Goal: Task Accomplishment & Management: Manage account settings

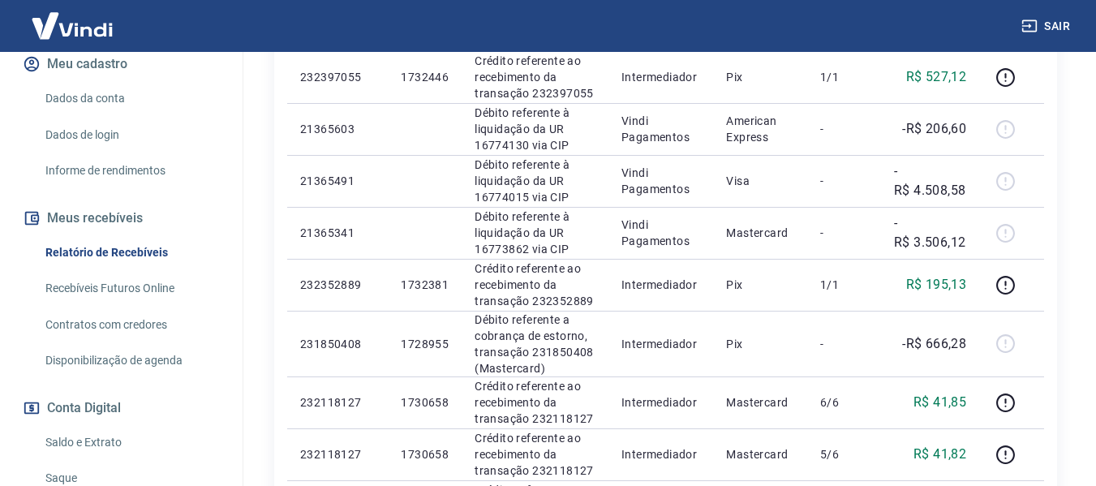
scroll to position [243, 0]
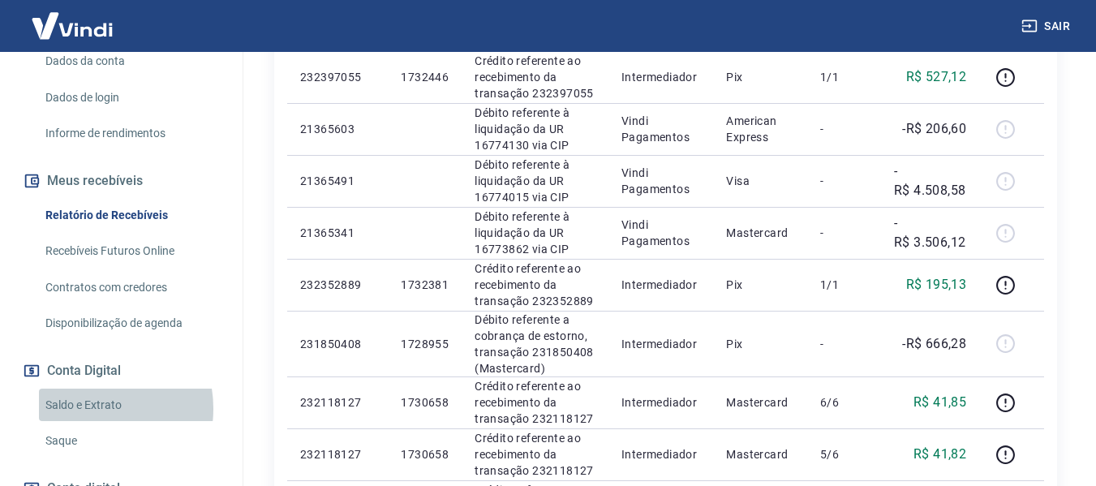
click at [90, 422] on link "Saldo e Extrato" at bounding box center [131, 404] width 184 height 33
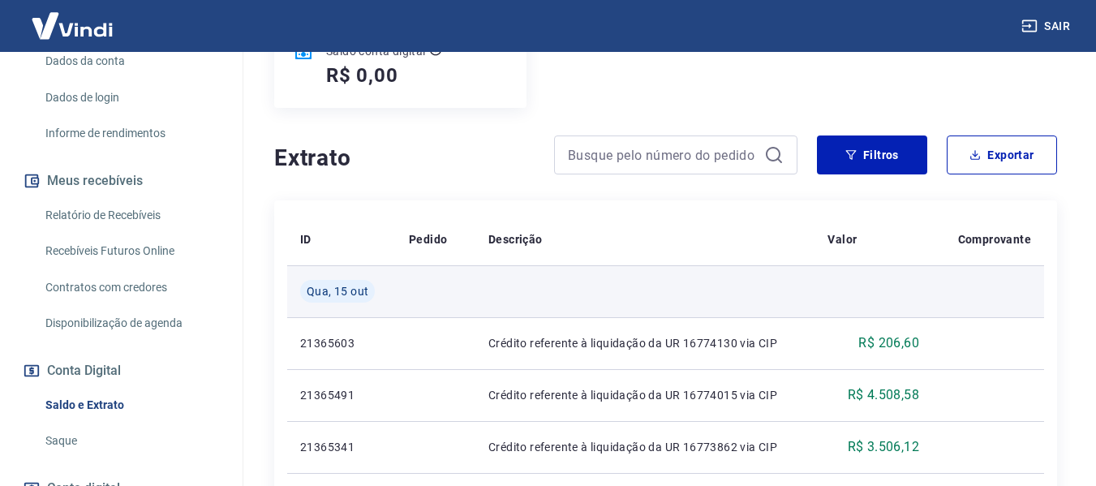
scroll to position [324, 0]
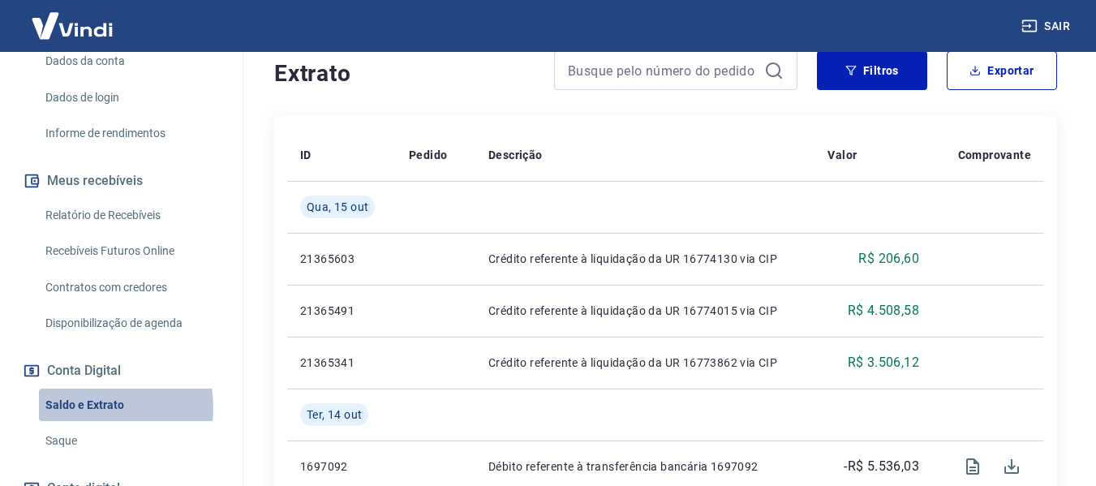
click at [74, 422] on link "Saldo e Extrato" at bounding box center [131, 404] width 184 height 33
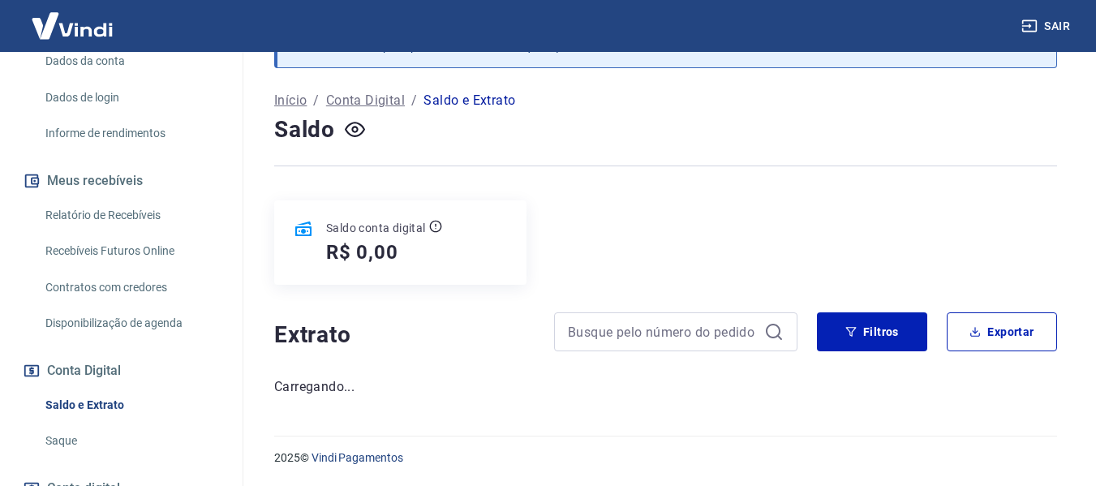
scroll to position [63, 0]
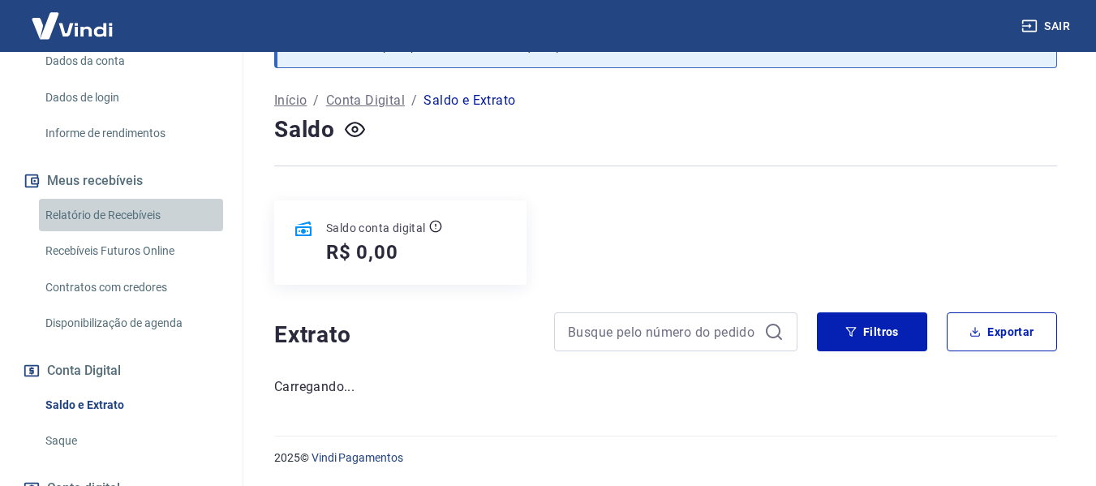
click at [140, 232] on link "Relatório de Recebíveis" at bounding box center [131, 215] width 184 height 33
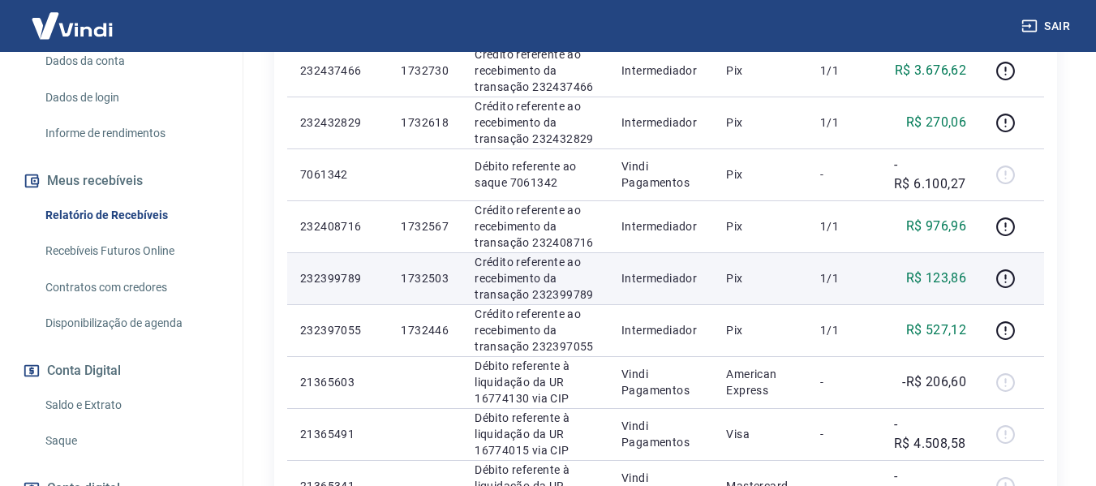
scroll to position [663, 0]
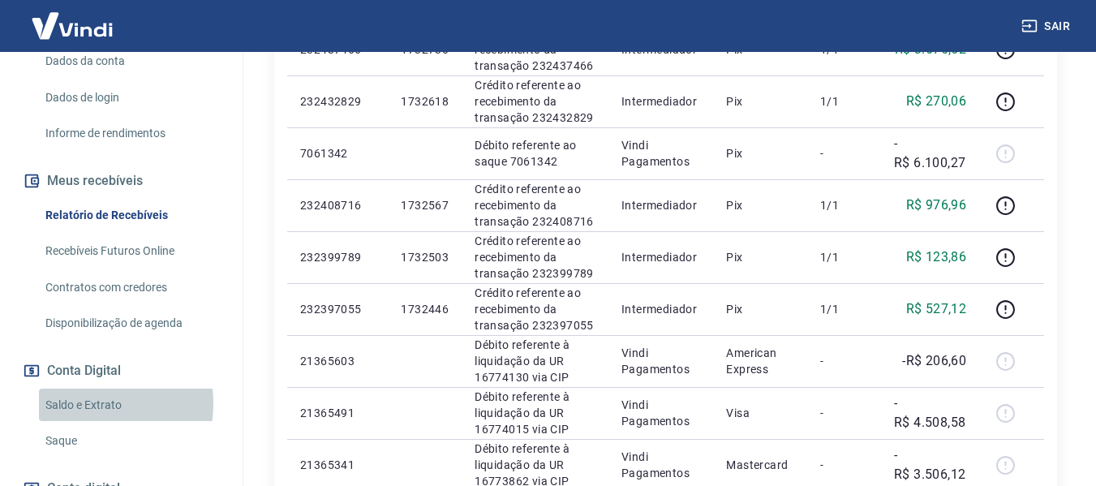
click at [76, 420] on link "Saldo e Extrato" at bounding box center [131, 404] width 184 height 33
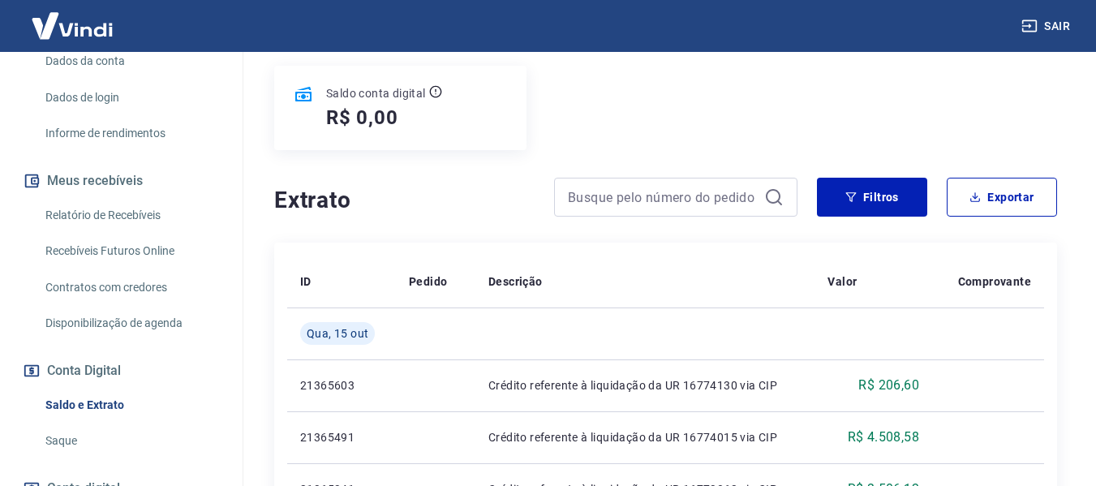
scroll to position [162, 0]
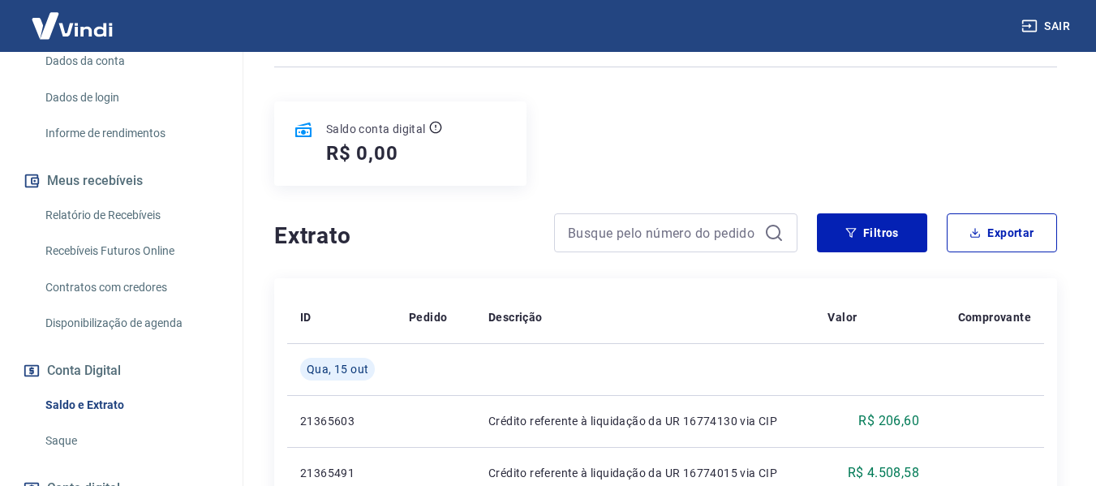
click at [97, 226] on link "Relatório de Recebíveis" at bounding box center [131, 215] width 184 height 33
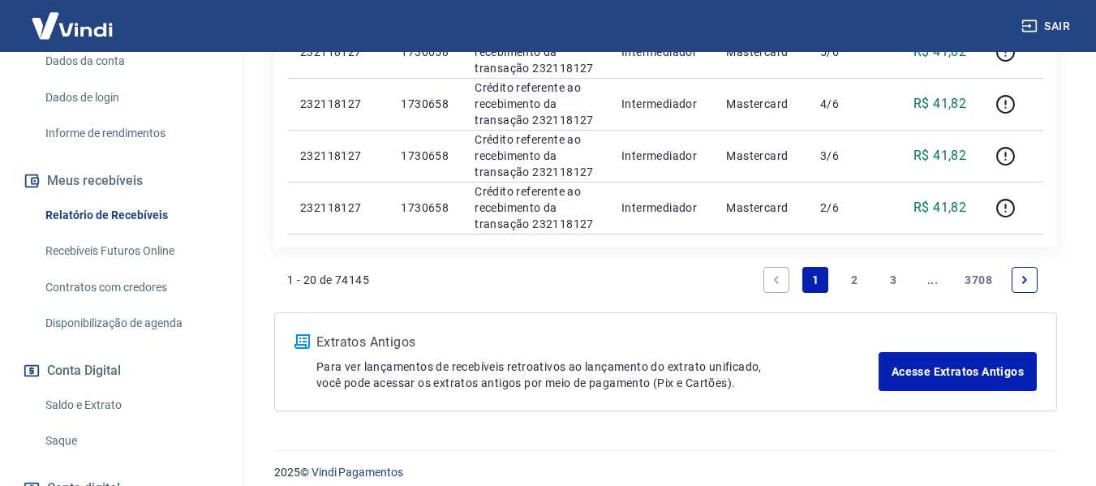
scroll to position [1312, 0]
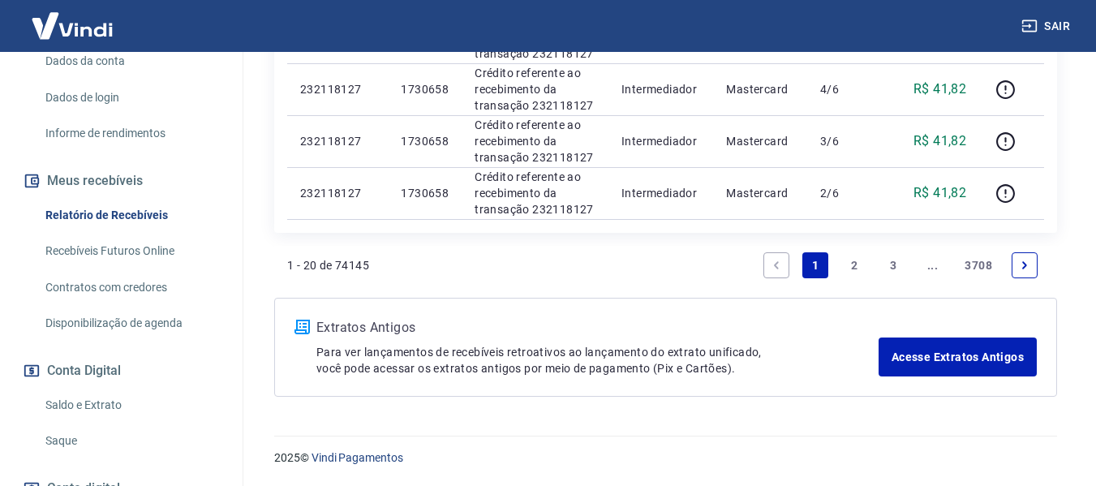
click at [851, 262] on link "2" at bounding box center [854, 265] width 26 height 26
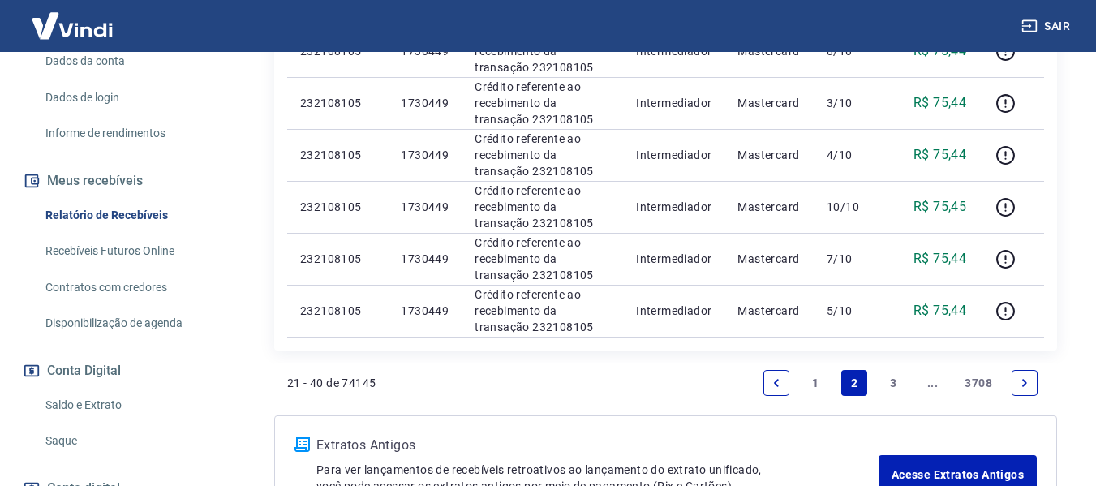
scroll to position [1217, 0]
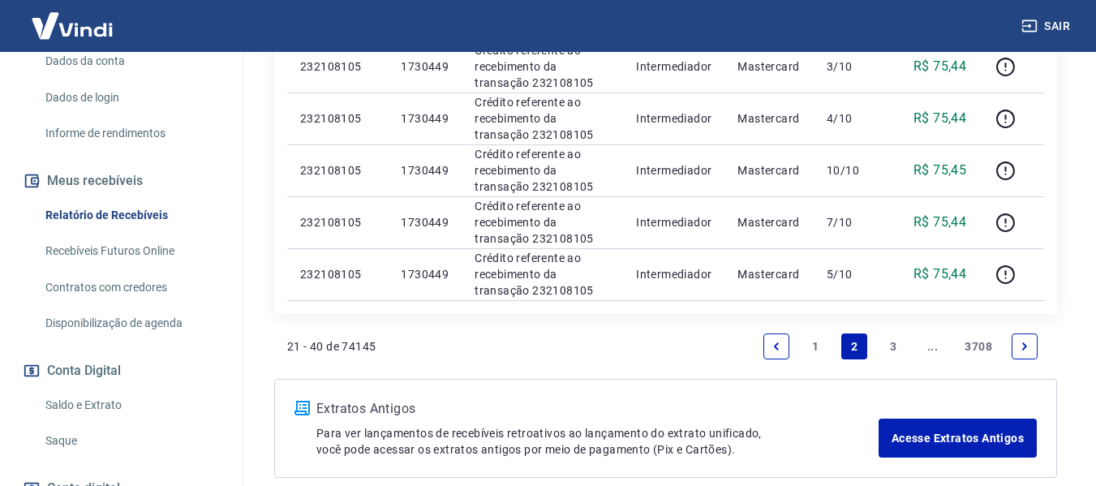
drag, startPoint x: 891, startPoint y: 337, endPoint x: 884, endPoint y: 332, distance: 8.3
click at [890, 337] on link "3" at bounding box center [893, 346] width 26 height 26
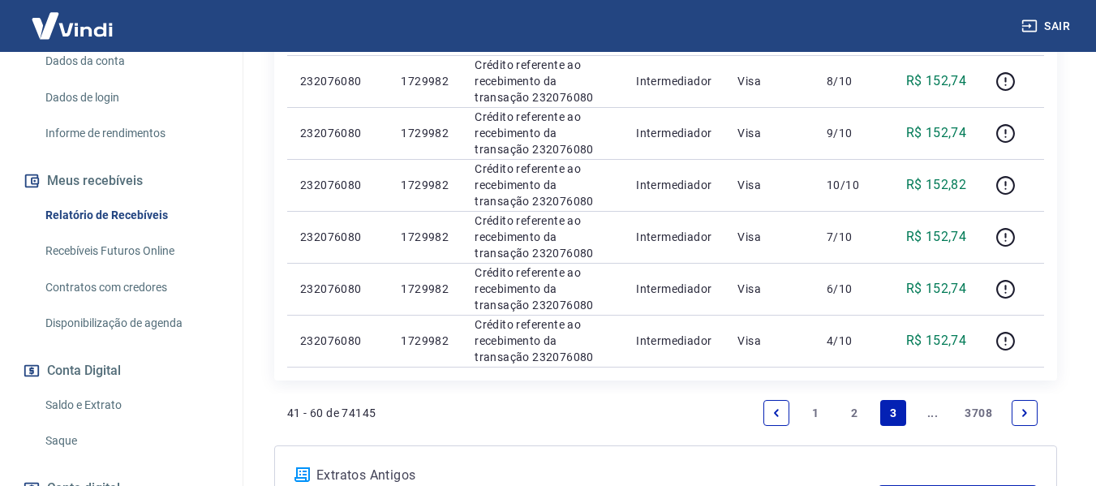
scroll to position [1217, 0]
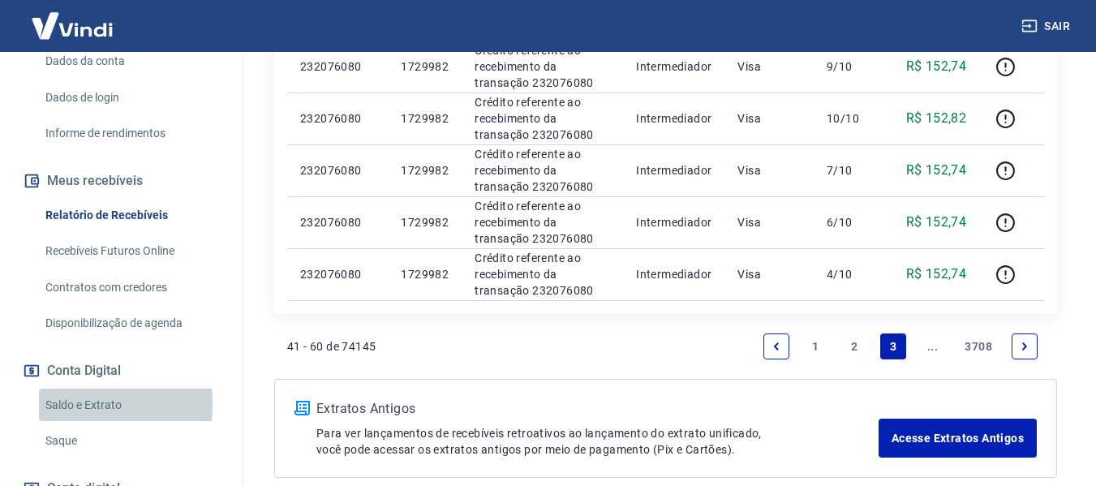
click at [73, 421] on link "Saldo e Extrato" at bounding box center [131, 404] width 184 height 33
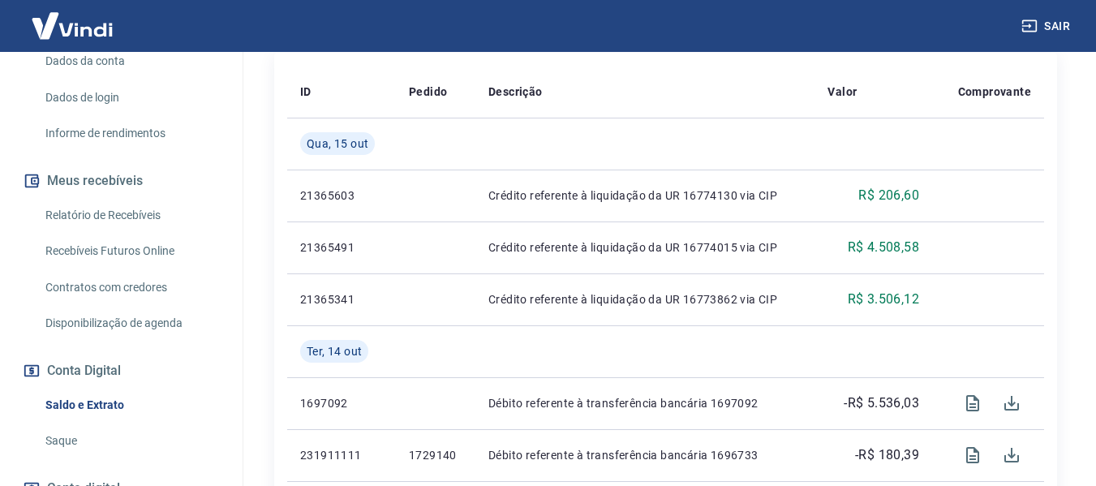
scroll to position [405, 0]
